Goal: Information Seeking & Learning: Compare options

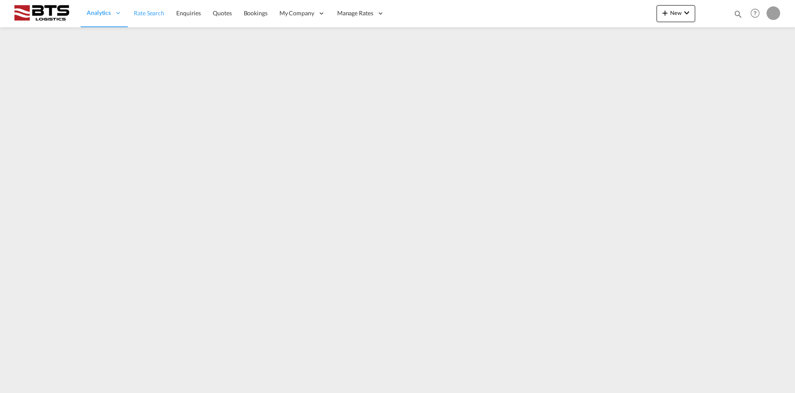
click at [150, 15] on span "Rate Search" at bounding box center [149, 12] width 31 height 7
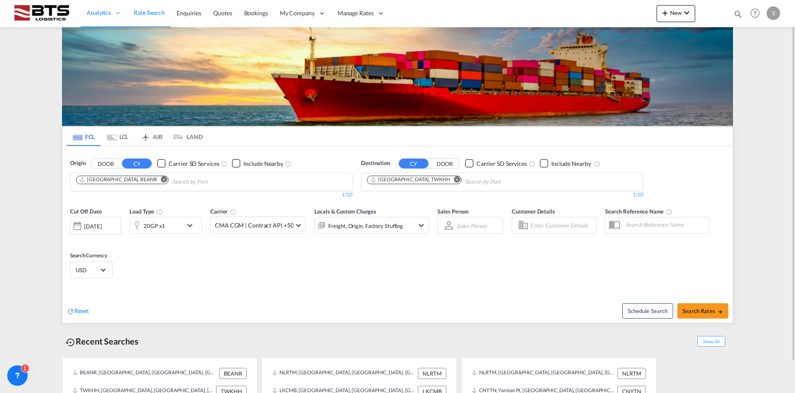
click at [161, 178] on md-icon "Remove" at bounding box center [164, 179] width 6 height 6
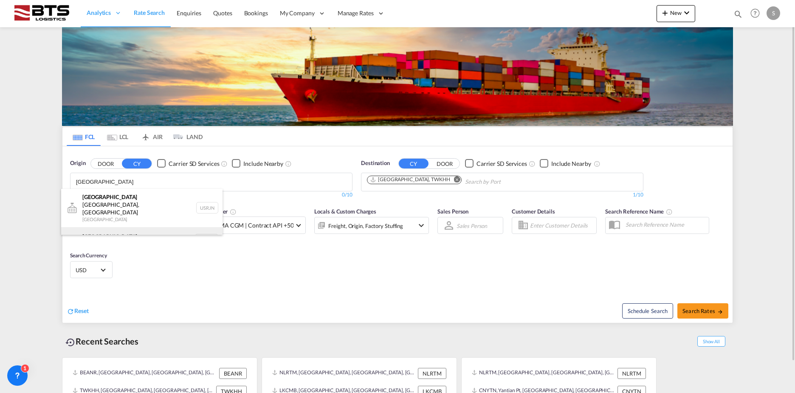
type input "rotterdam"
click at [131, 230] on div "Rotterdam Netherlands NLRTM" at bounding box center [141, 239] width 161 height 25
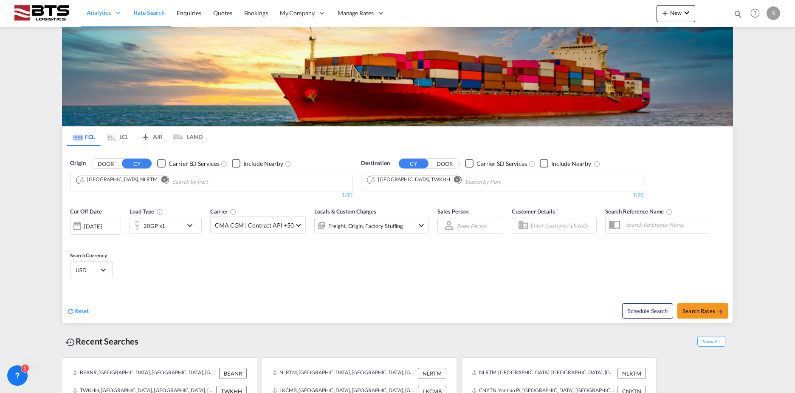
click at [454, 181] on md-icon "Remove" at bounding box center [457, 179] width 6 height 6
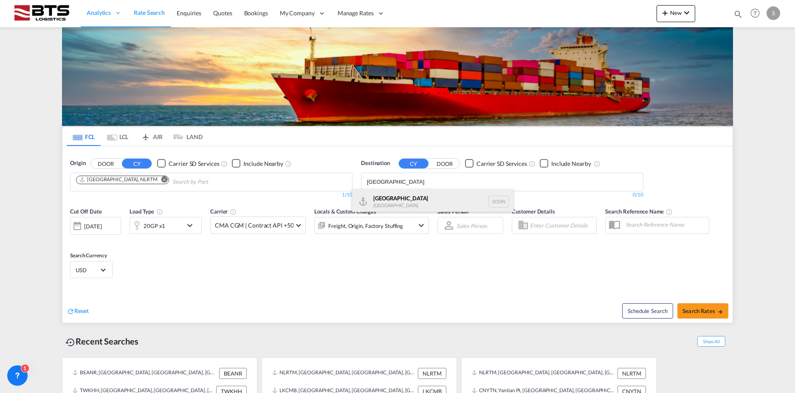
type input "singapore"
click at [441, 194] on div "Singapore Singapore SGSIN" at bounding box center [432, 201] width 161 height 25
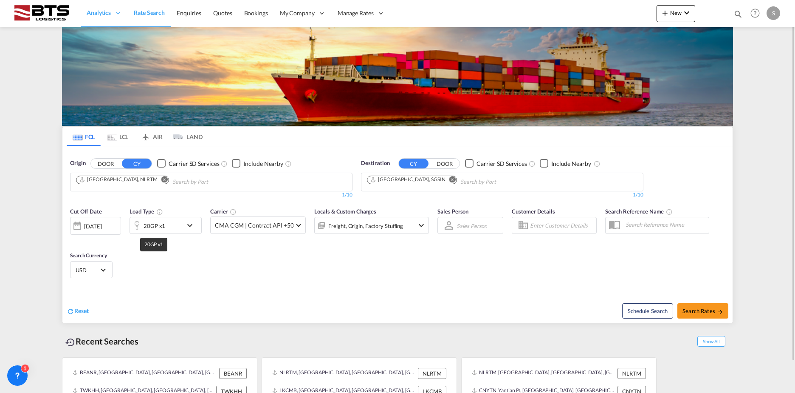
click at [158, 227] on div "20GP x1" at bounding box center [155, 226] width 22 height 12
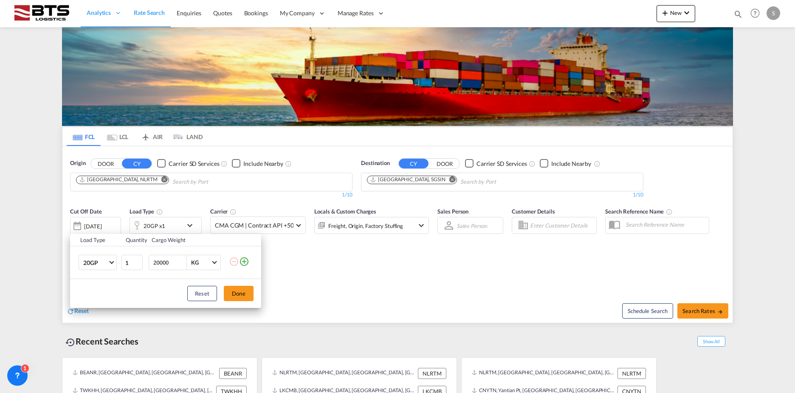
click at [102, 271] on td "20GP 20GP 40GP 40HC 45HC 20RE 40RE 40HR 20OT 40OT 20FR 40FR 40NR 20NR 45S 20TK …" at bounding box center [95, 262] width 51 height 33
click at [102, 265] on span "20GP" at bounding box center [95, 263] width 25 height 8
click at [103, 300] on md-option "40OT" at bounding box center [105, 298] width 58 height 20
click at [244, 291] on button "Done" at bounding box center [239, 293] width 30 height 15
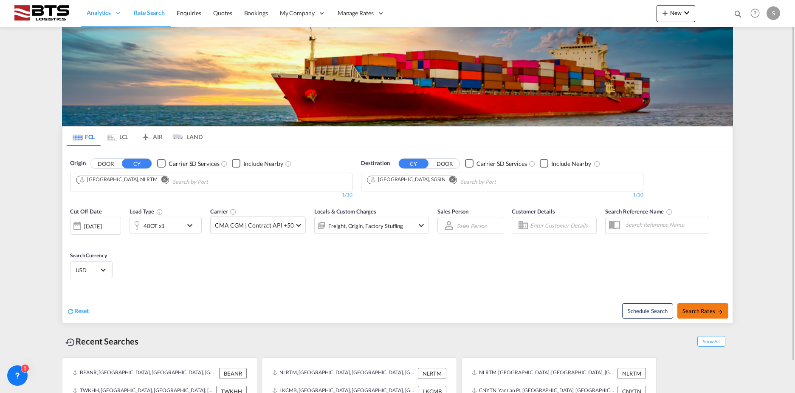
click at [707, 311] on span "Search Rates" at bounding box center [703, 310] width 41 height 7
type input "NLRTM to SGSIN / 1 Oct 2025"
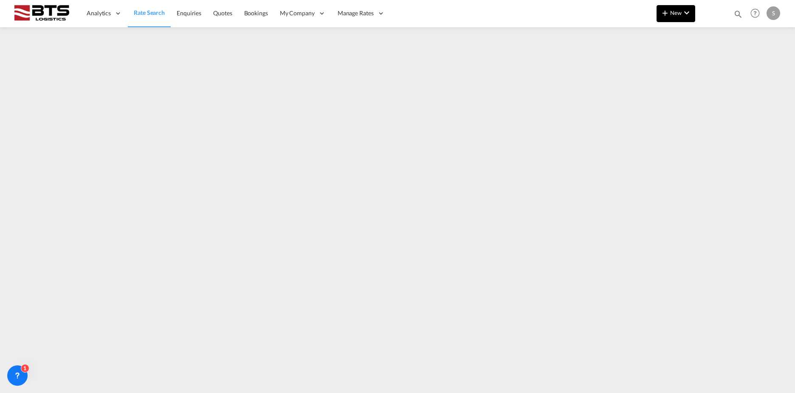
click at [688, 9] on md-icon "icon-chevron-down" at bounding box center [687, 13] width 10 height 10
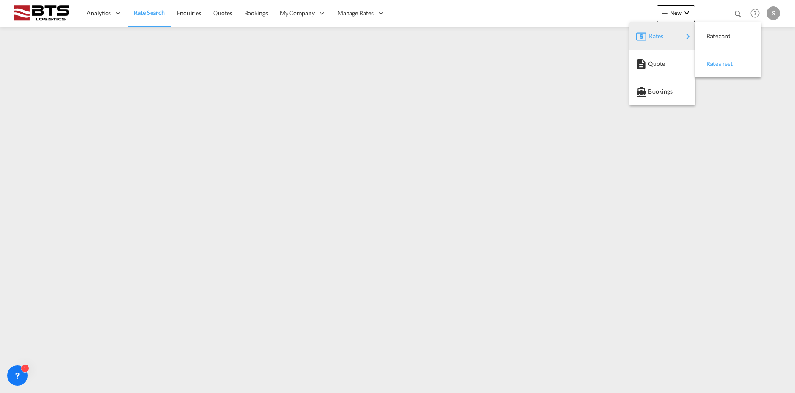
click at [716, 63] on span "Ratesheet" at bounding box center [711, 63] width 9 height 17
